Goal: Information Seeking & Learning: Learn about a topic

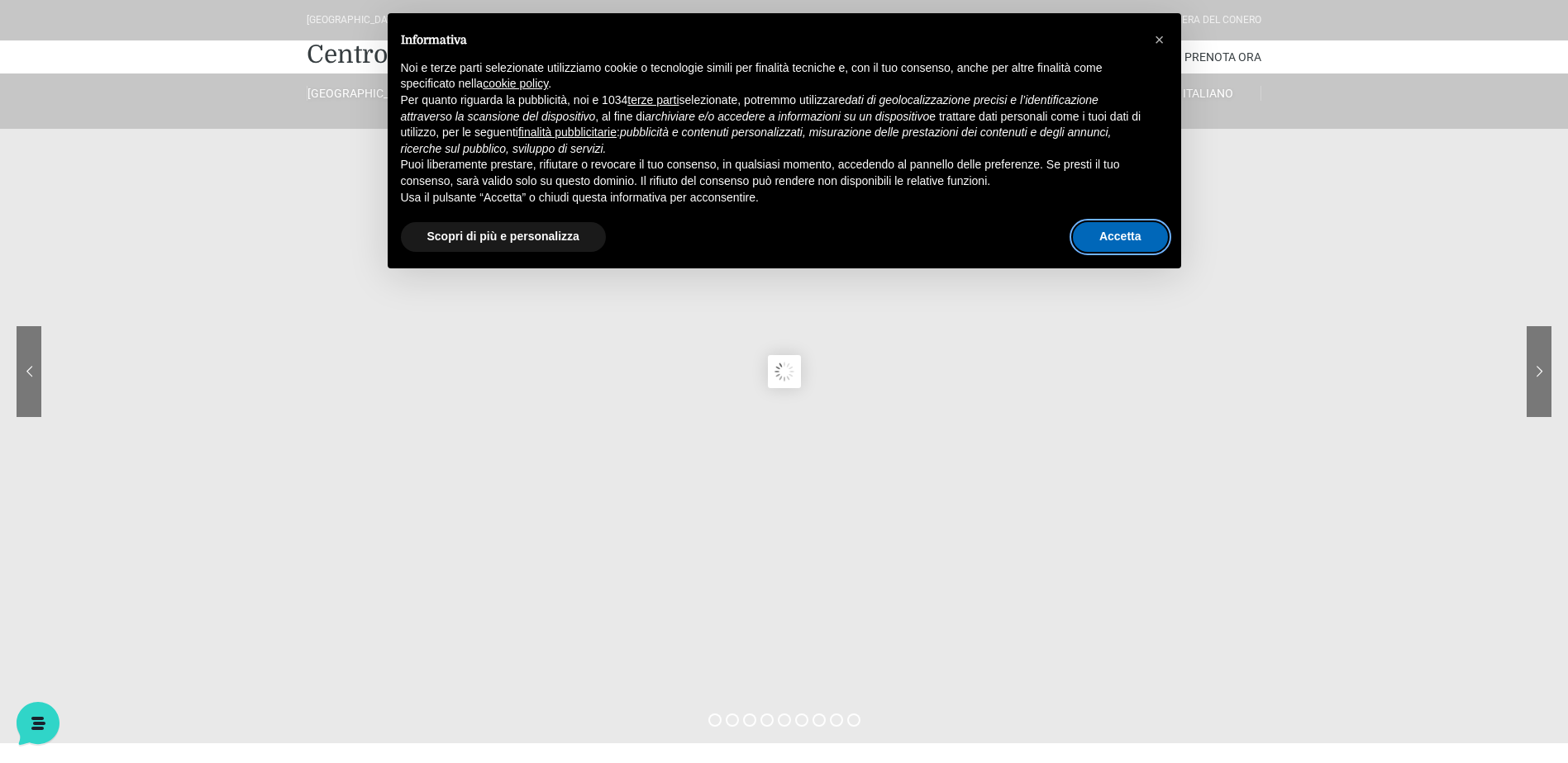
click at [1125, 232] on button "Accetta" at bounding box center [1120, 237] width 95 height 30
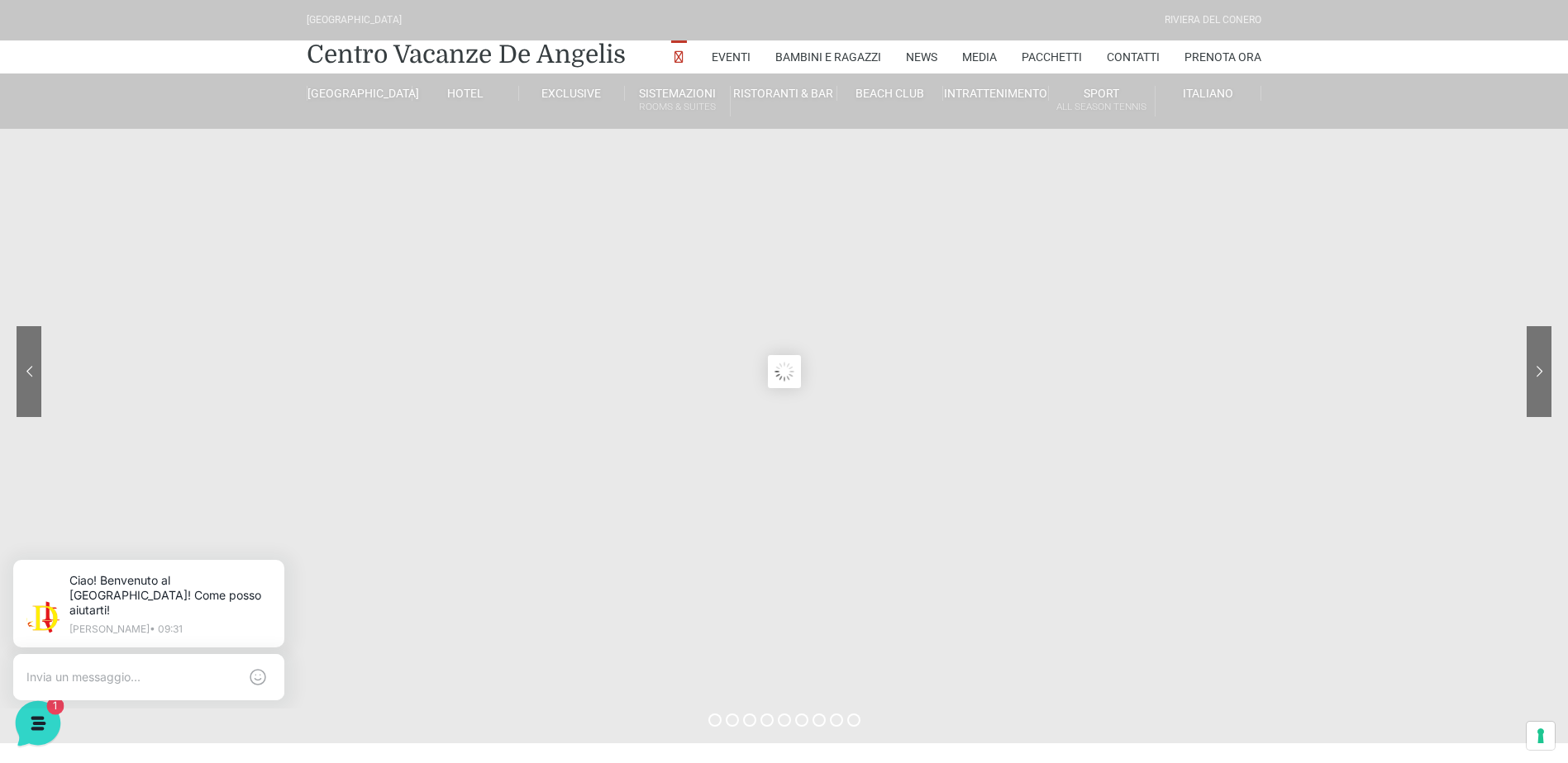
click at [45, 721] on icon at bounding box center [36, 721] width 43 height 43
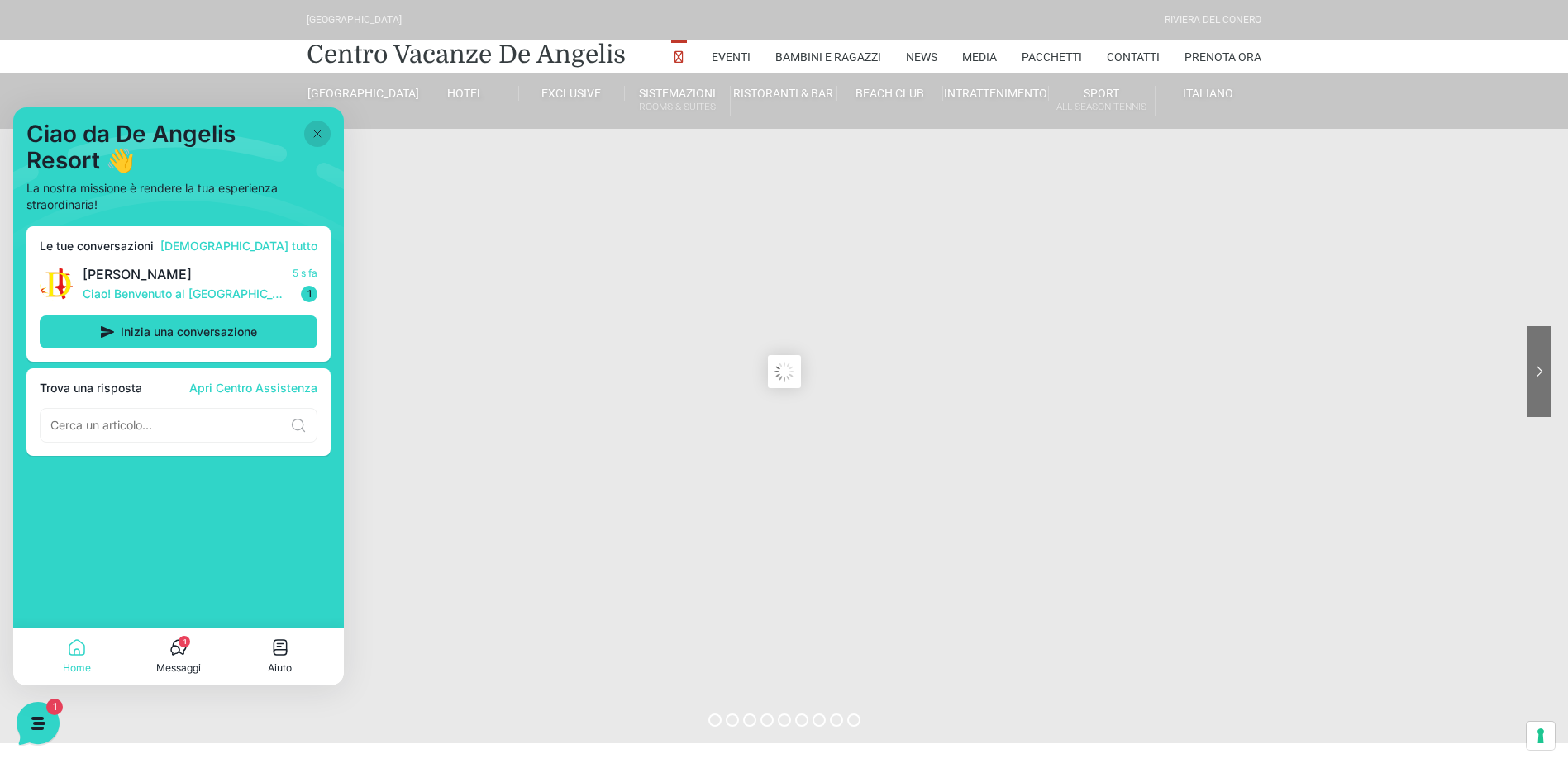
click at [319, 131] on icon at bounding box center [317, 134] width 14 height 14
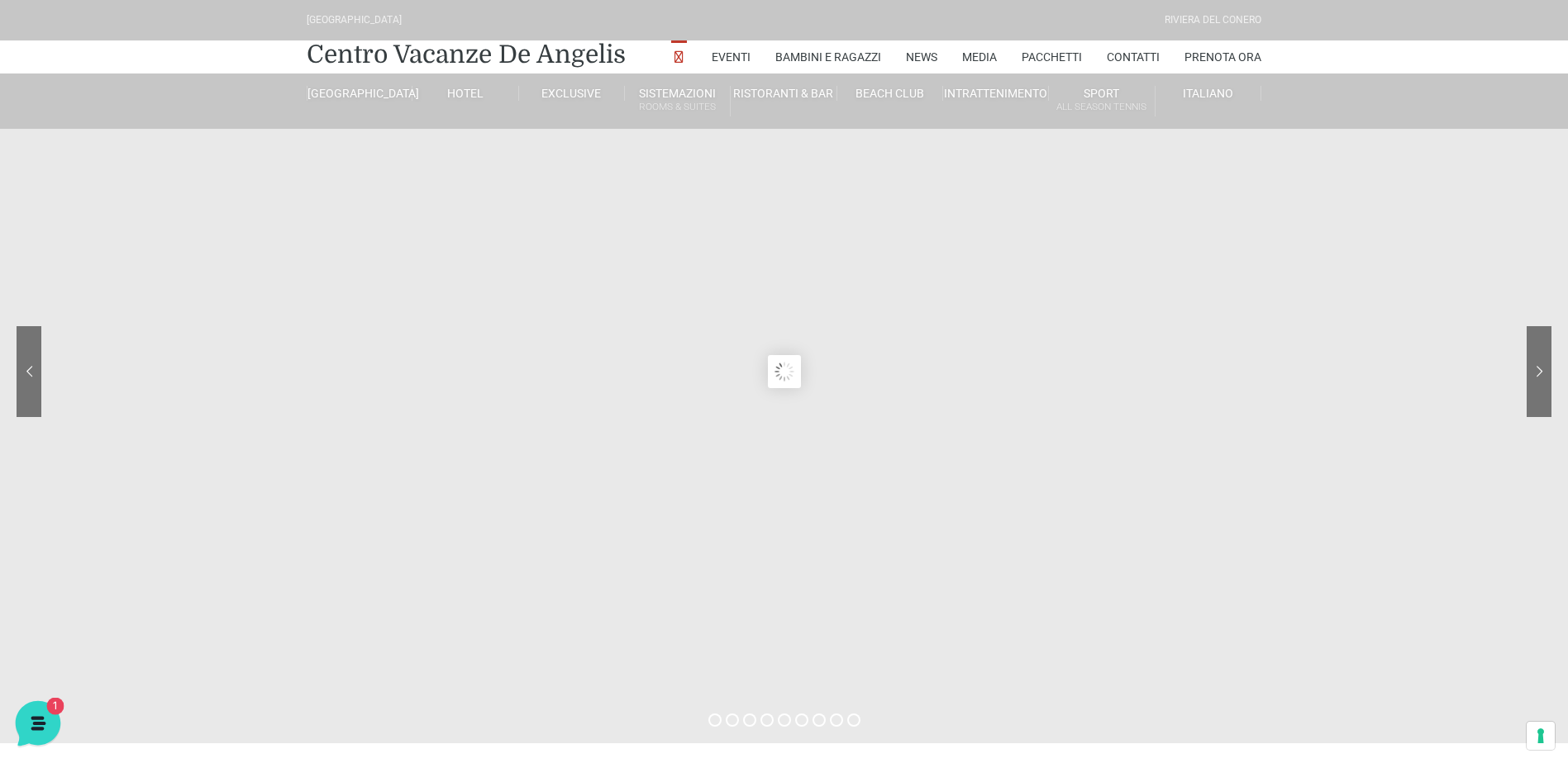
click at [26, 719] on icon at bounding box center [36, 721] width 43 height 43
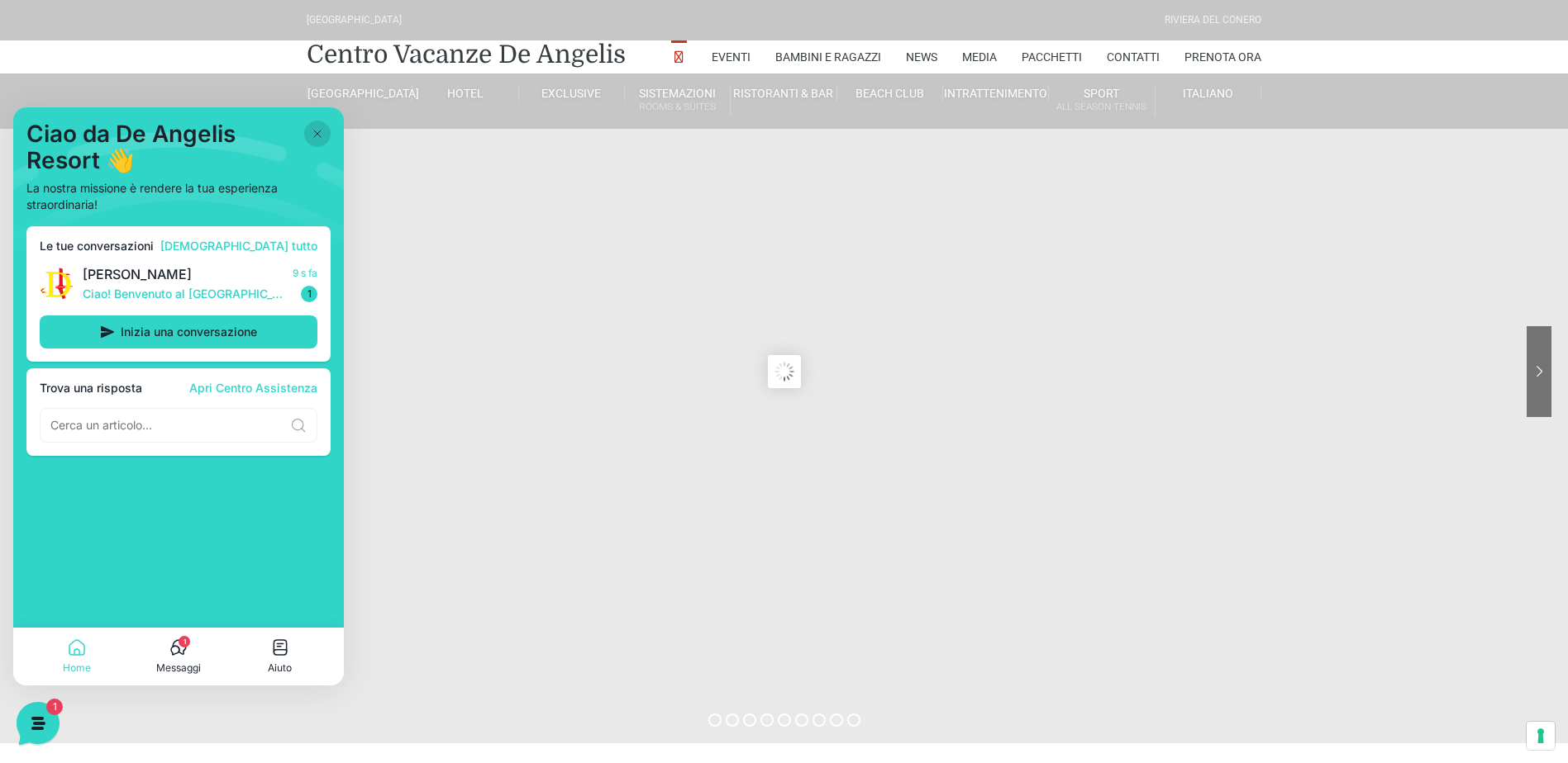
click at [179, 653] on icon at bounding box center [180, 647] width 14 height 14
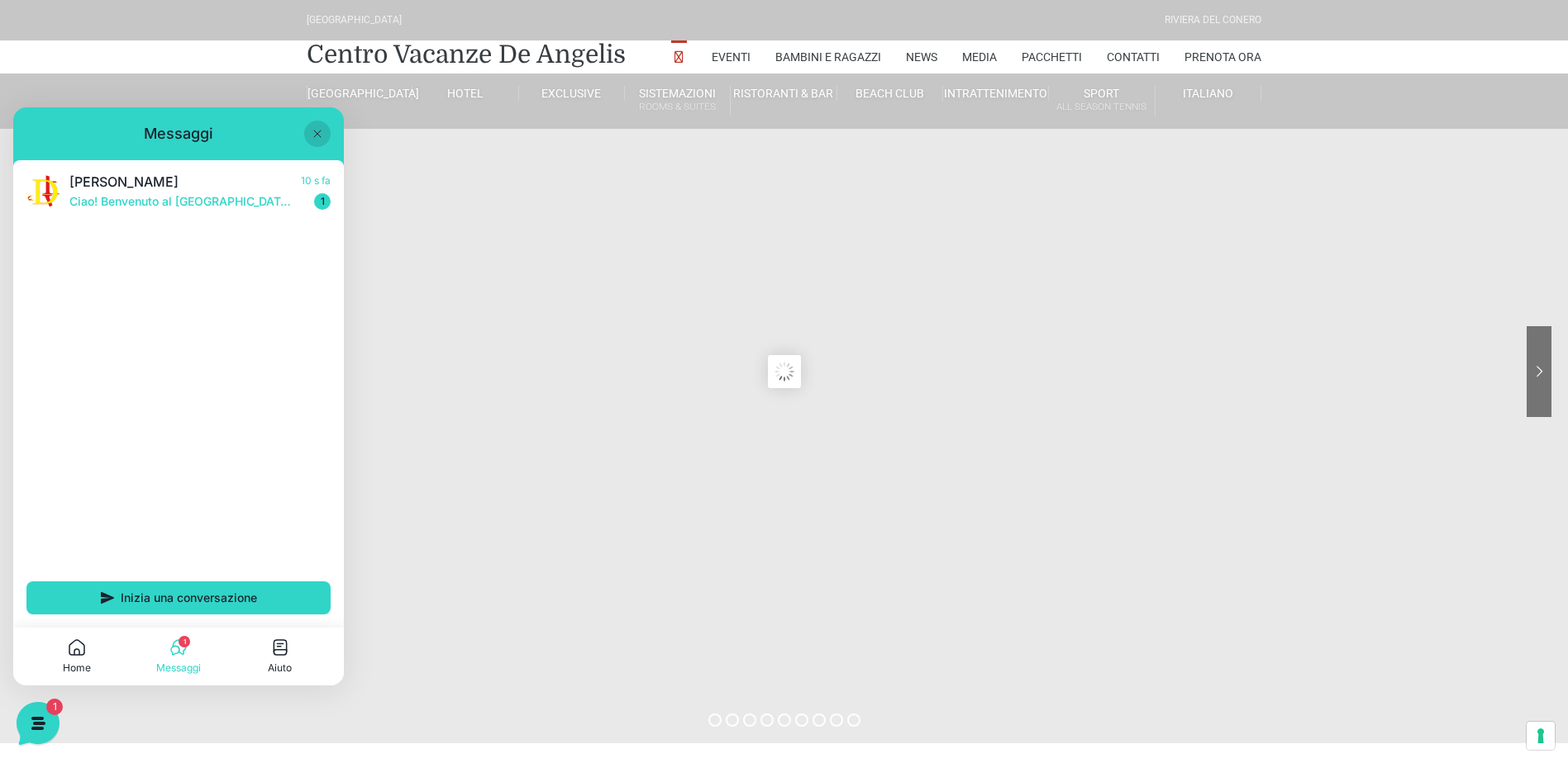
click at [318, 128] on icon at bounding box center [317, 134] width 14 height 14
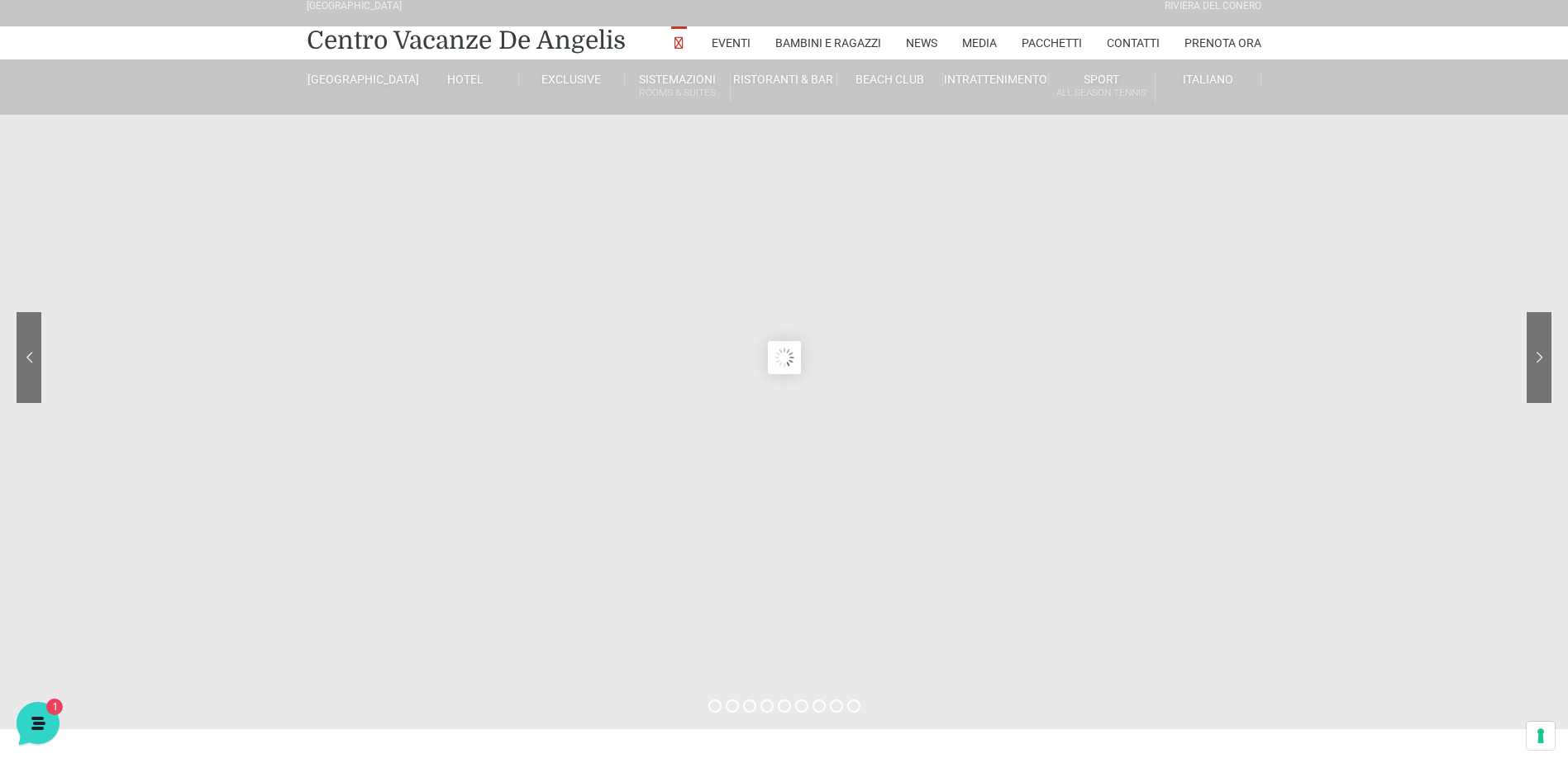
scroll to position [10, 0]
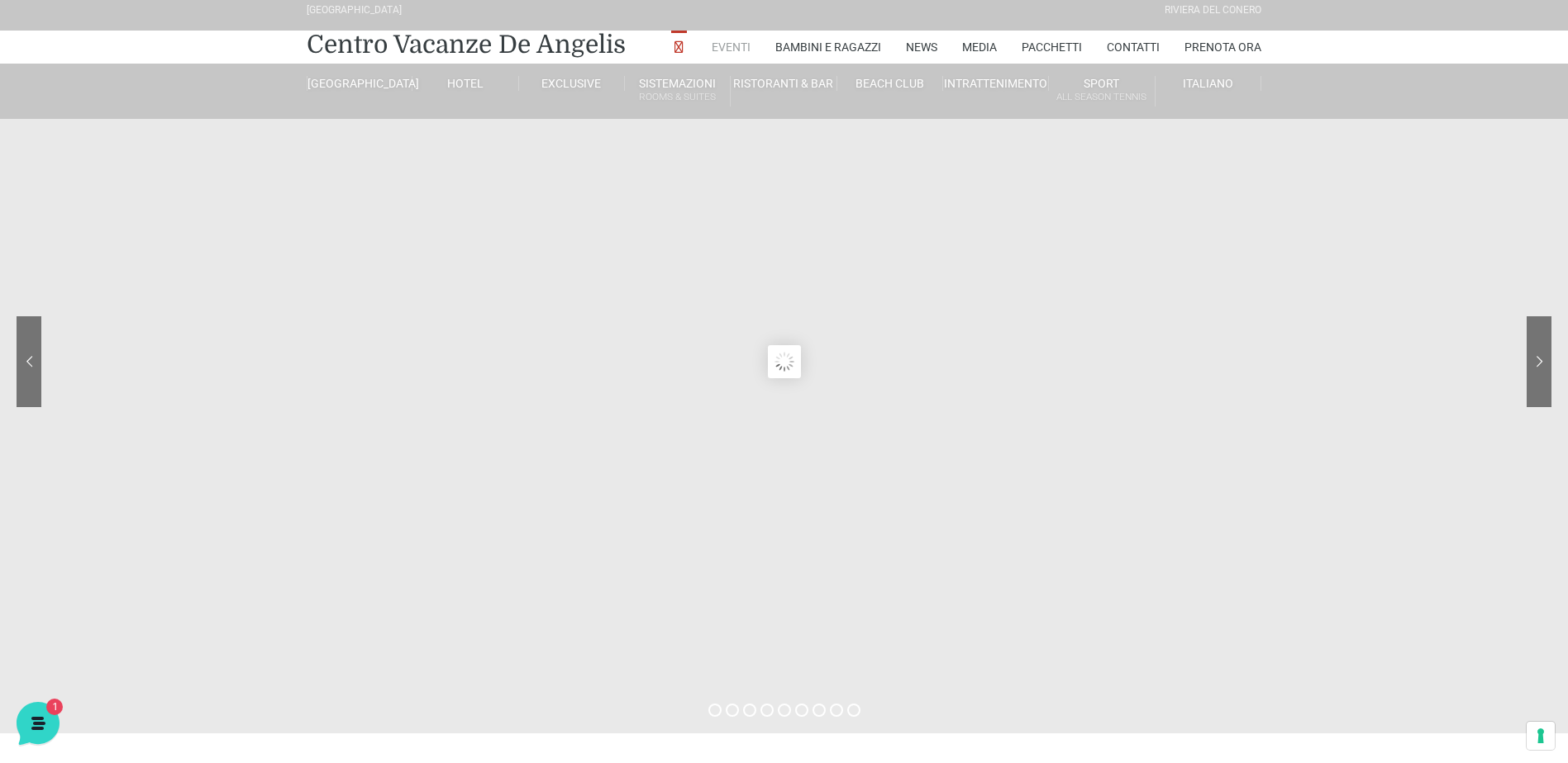
click at [721, 42] on link "Eventi" at bounding box center [731, 47] width 39 height 33
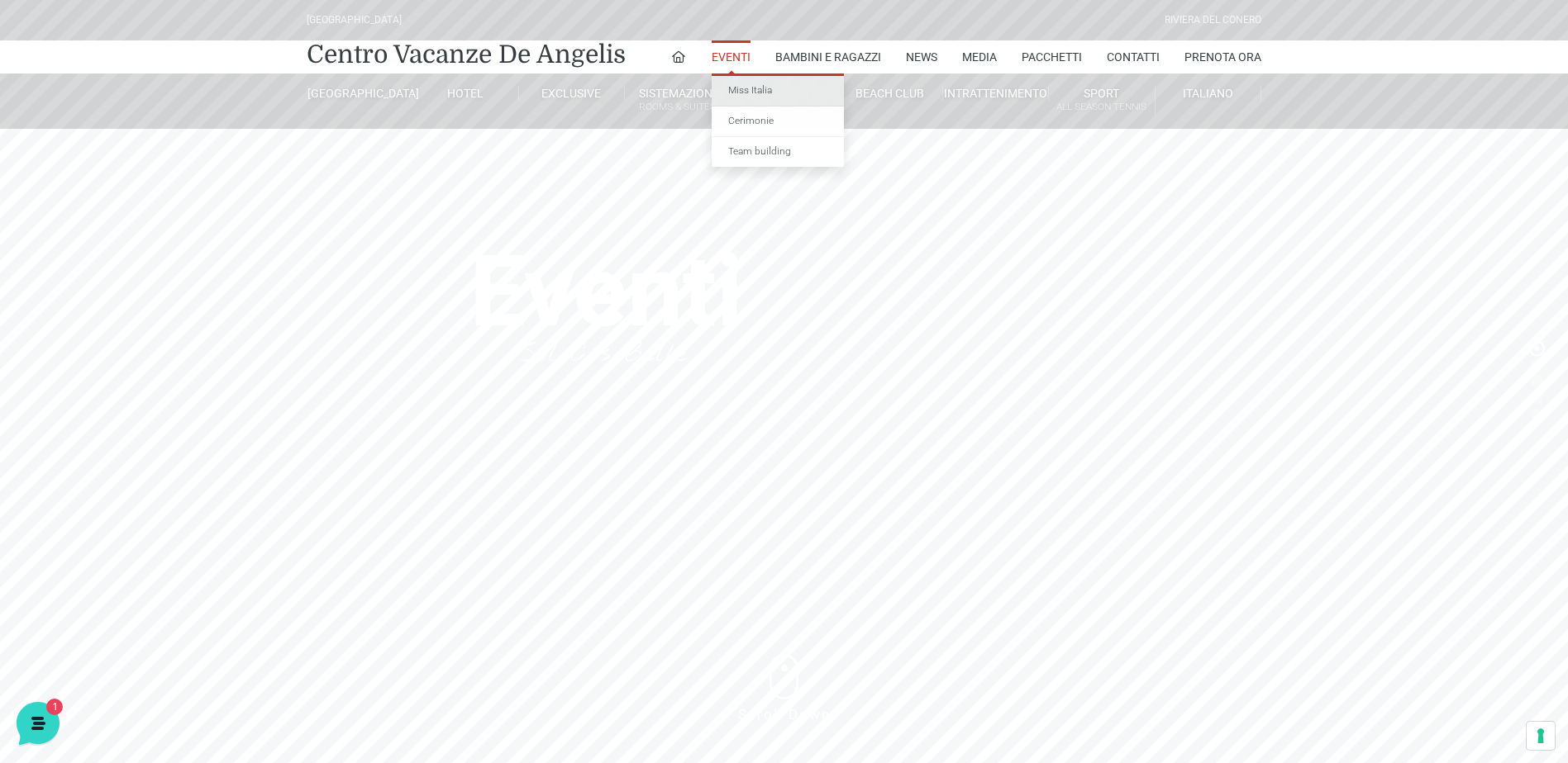
click at [745, 93] on link "Miss Italia" at bounding box center [778, 92] width 132 height 31
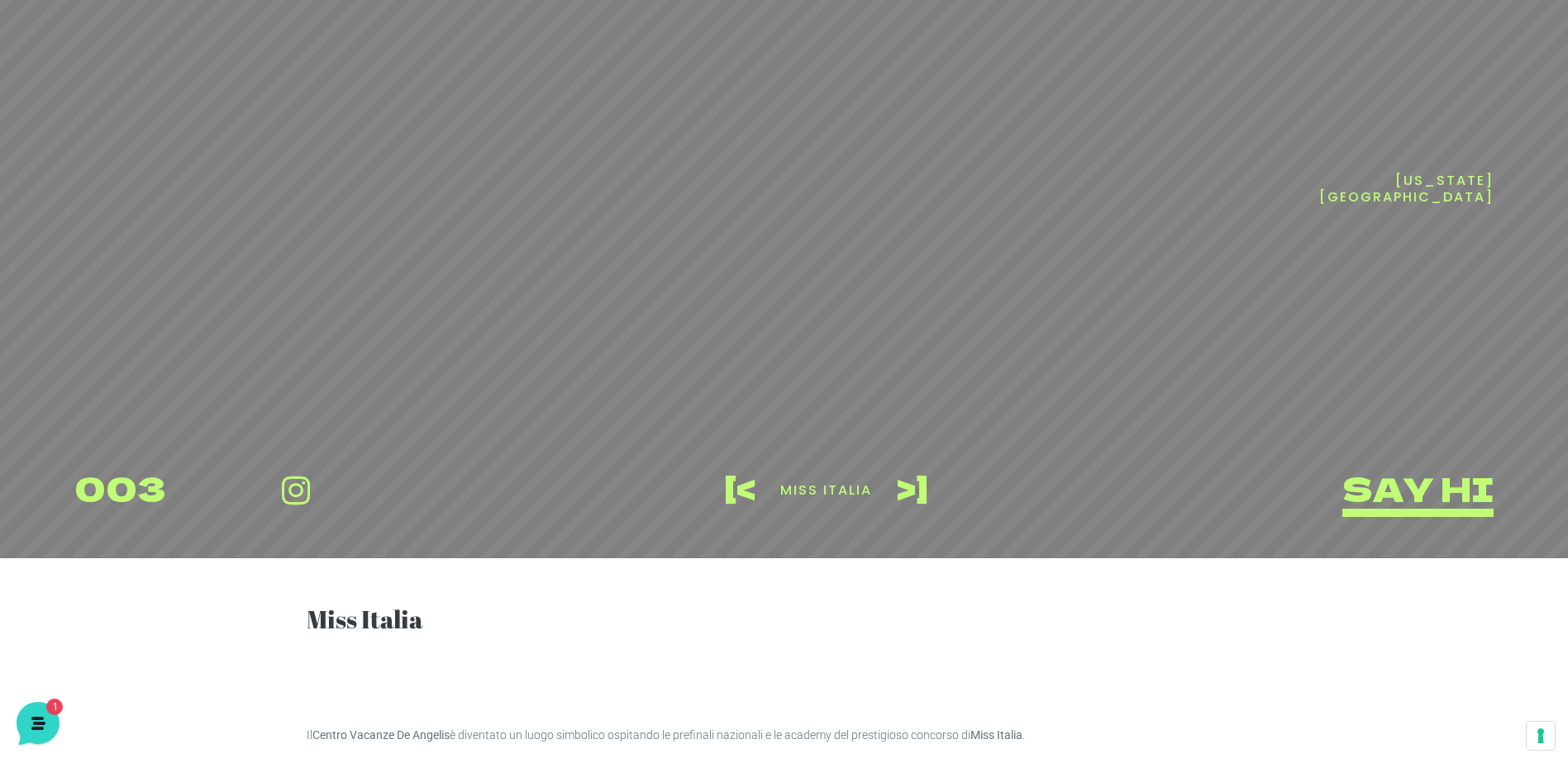
scroll to position [121, 0]
